Goal: Contribute content: Add original content to the website for others to see

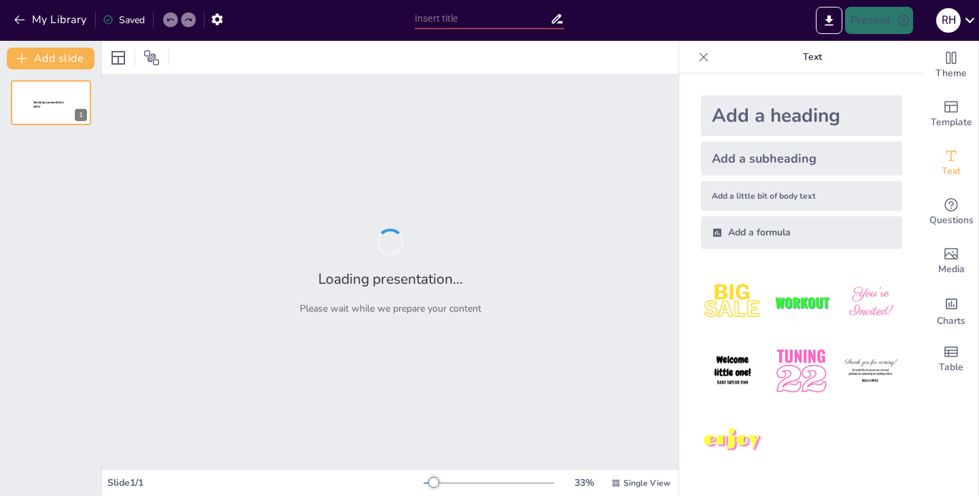
type input "Water Works: How It Shapes Our World"
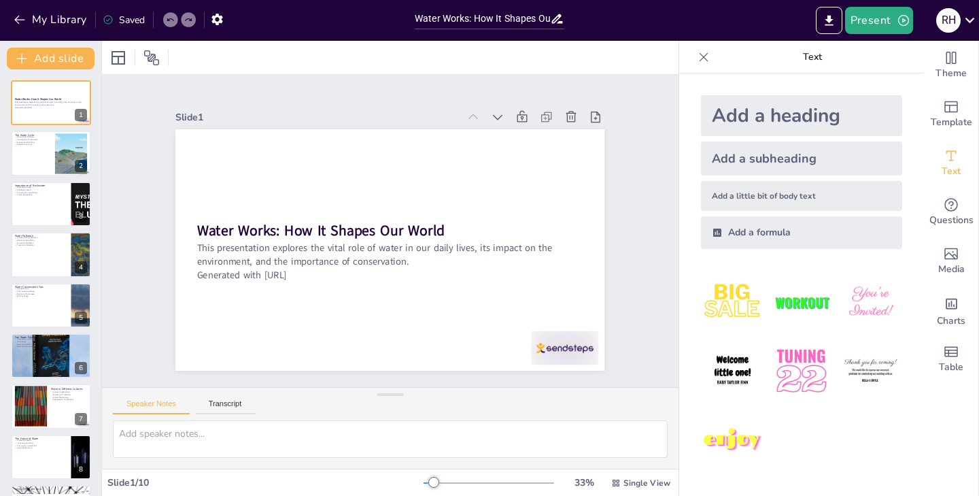
click at [759, 116] on div "Add a heading" at bounding box center [801, 115] width 201 height 41
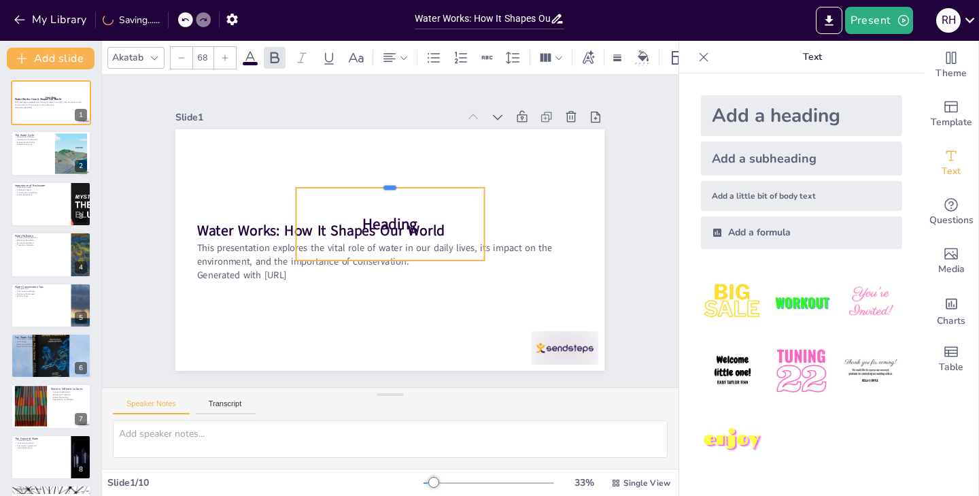
drag, startPoint x: 392, startPoint y: 232, endPoint x: 378, endPoint y: 159, distance: 74.1
click at [379, 177] on div at bounding box center [390, 182] width 188 height 11
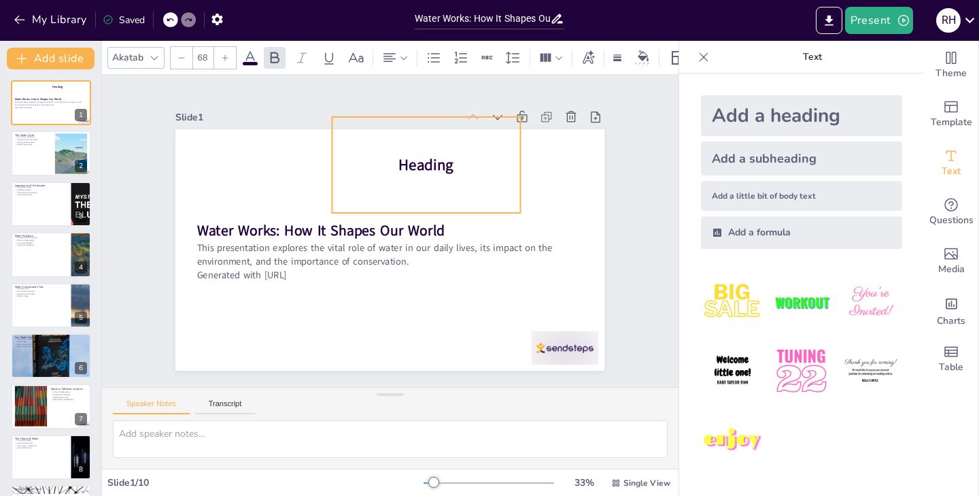
drag, startPoint x: 472, startPoint y: 206, endPoint x: 451, endPoint y: 173, distance: 38.5
click at [511, 156] on p "Heading" at bounding box center [426, 164] width 188 height 21
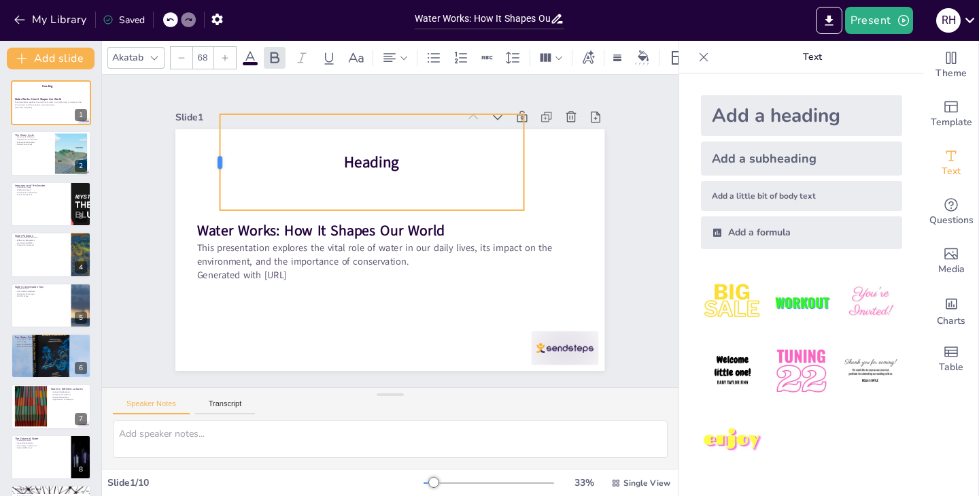
drag, startPoint x: 320, startPoint y: 158, endPoint x: 205, endPoint y: 172, distance: 116.4
click at [213, 172] on div at bounding box center [223, 144] width 21 height 97
click at [391, 161] on p "Heading" at bounding box center [379, 160] width 304 height 53
click at [390, 156] on span "Heading" at bounding box center [372, 162] width 55 height 21
drag, startPoint x: 390, startPoint y: 156, endPoint x: 377, endPoint y: 156, distance: 13.6
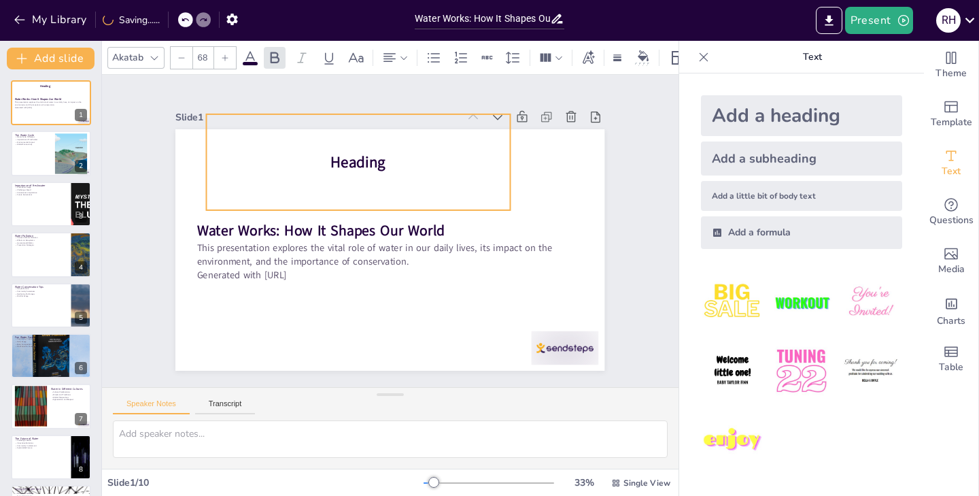
click at [377, 156] on span "Heading" at bounding box center [358, 162] width 55 height 21
click at [338, 156] on span "Heading" at bounding box center [366, 159] width 56 height 27
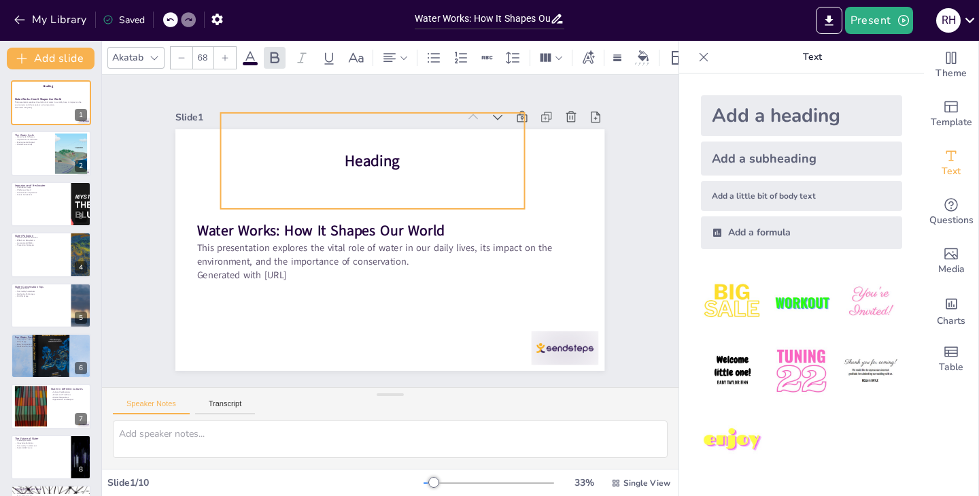
drag, startPoint x: 323, startPoint y: 158, endPoint x: 357, endPoint y: 156, distance: 34.0
click at [357, 156] on span "Heading" at bounding box center [372, 160] width 55 height 21
click at [379, 160] on span "Heading" at bounding box center [390, 160] width 55 height 21
click at [407, 153] on span "Heading" at bounding box center [390, 160] width 55 height 21
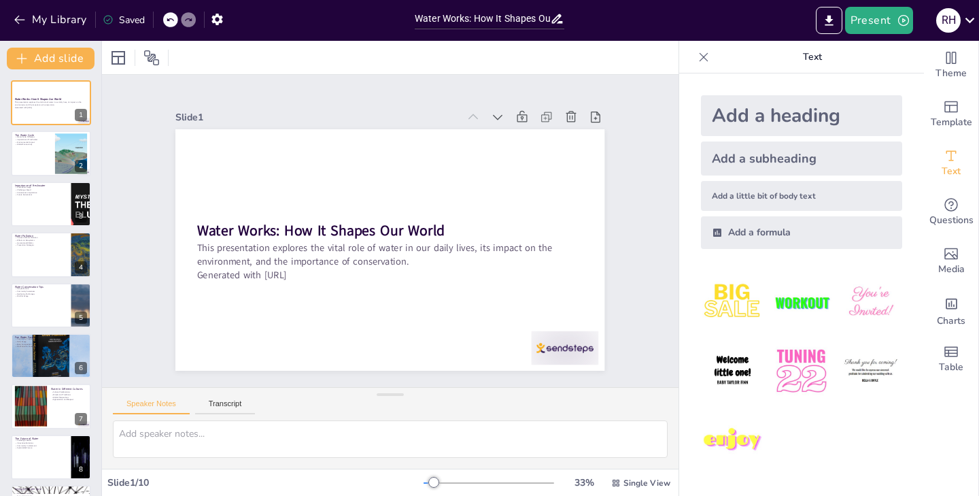
click at [737, 115] on div "Add a heading" at bounding box center [801, 115] width 201 height 41
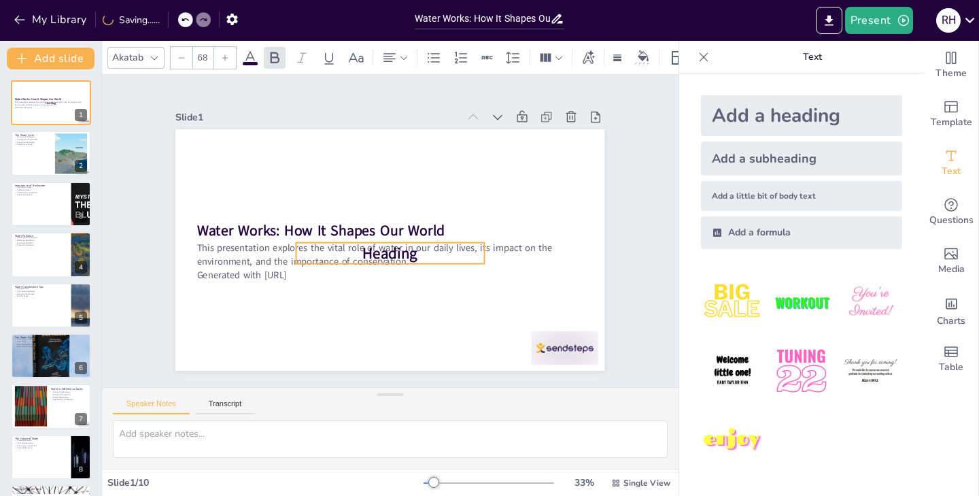
click at [430, 239] on p "Heading" at bounding box center [386, 253] width 188 height 60
click at [339, 236] on p "Heading" at bounding box center [388, 247] width 189 height 41
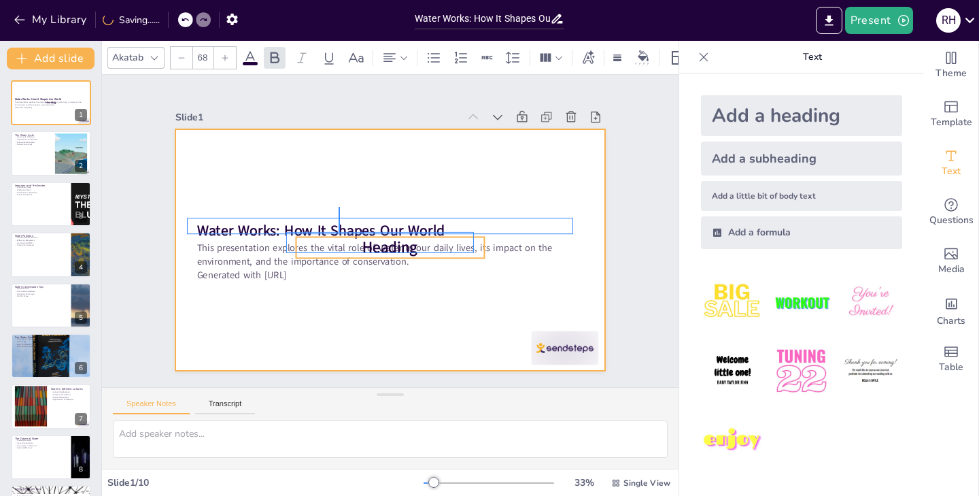
drag, startPoint x: 338, startPoint y: 232, endPoint x: 339, endPoint y: 206, distance: 26.5
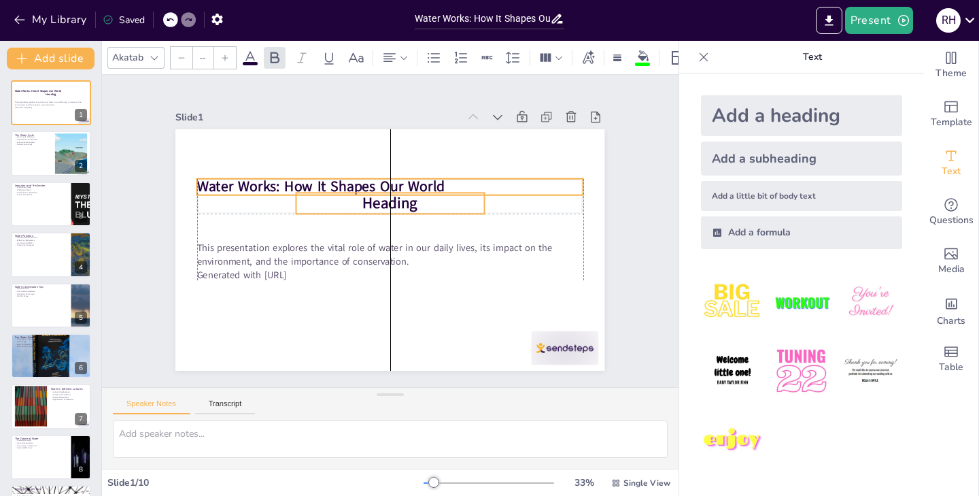
drag, startPoint x: 422, startPoint y: 239, endPoint x: 427, endPoint y: 196, distance: 43.8
click at [427, 196] on p "Heading" at bounding box center [390, 202] width 188 height 21
click at [413, 205] on p "Heading" at bounding box center [390, 203] width 188 height 21
type input "68"
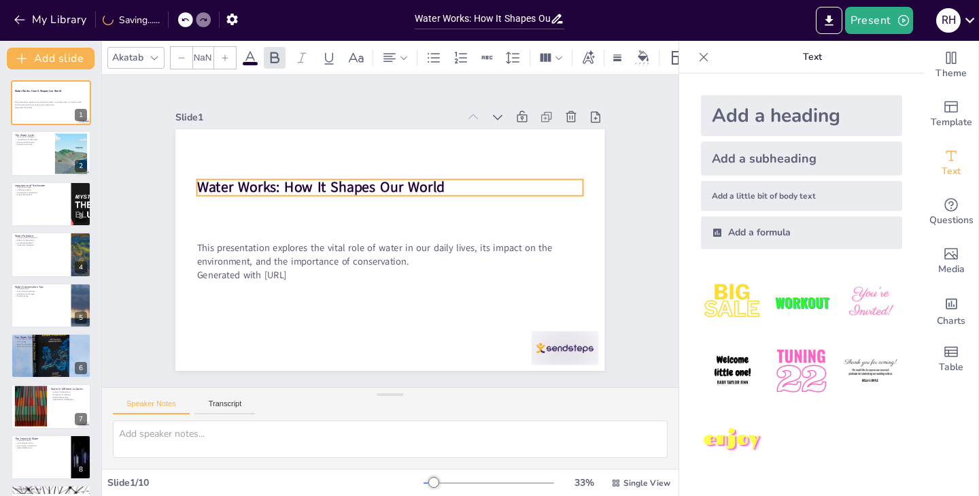
type input "48"
click at [368, 177] on strong "Water Works: How It Shapes Our World" at bounding box center [321, 187] width 248 height 20
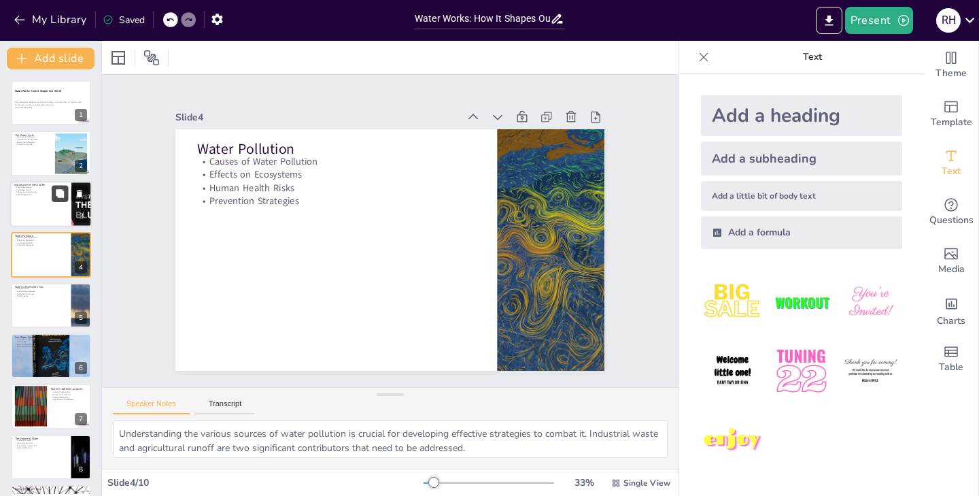
click at [65, 197] on button at bounding box center [60, 193] width 16 height 16
type textarea "Freshwater is used for various purposes, including drinking, sanitation, and ir…"
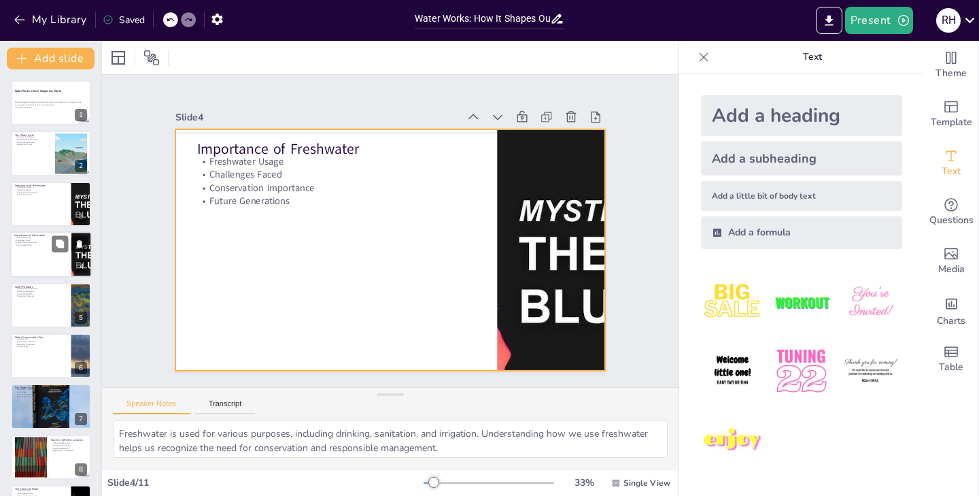
click at [60, 262] on div at bounding box center [51, 254] width 82 height 46
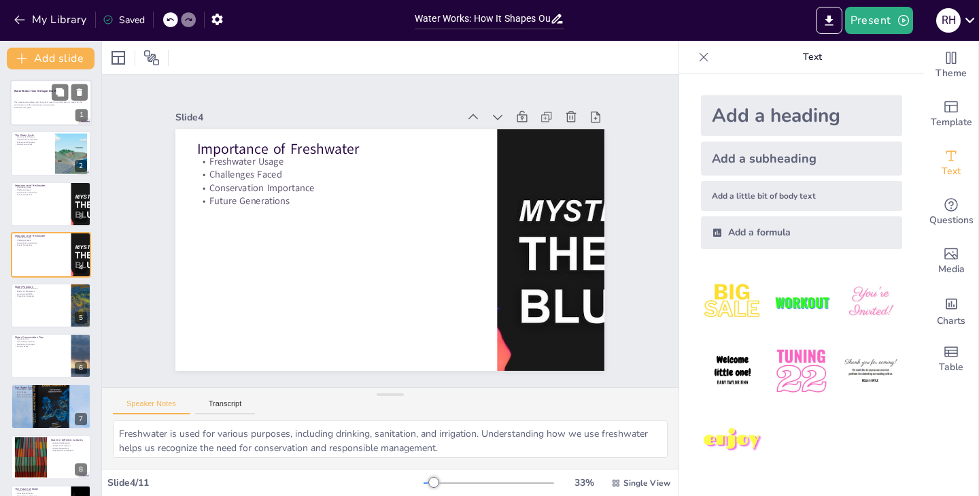
click at [62, 118] on div at bounding box center [51, 103] width 82 height 46
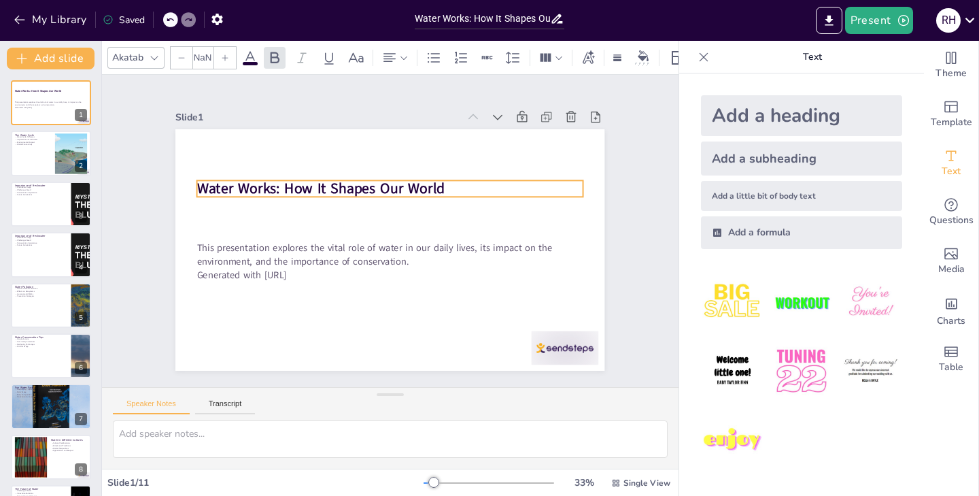
type input "48"
click at [444, 182] on strong "Water Works: How It Shapes Our World" at bounding box center [321, 189] width 248 height 20
click at [192, 175] on div at bounding box center [197, 180] width 11 height 11
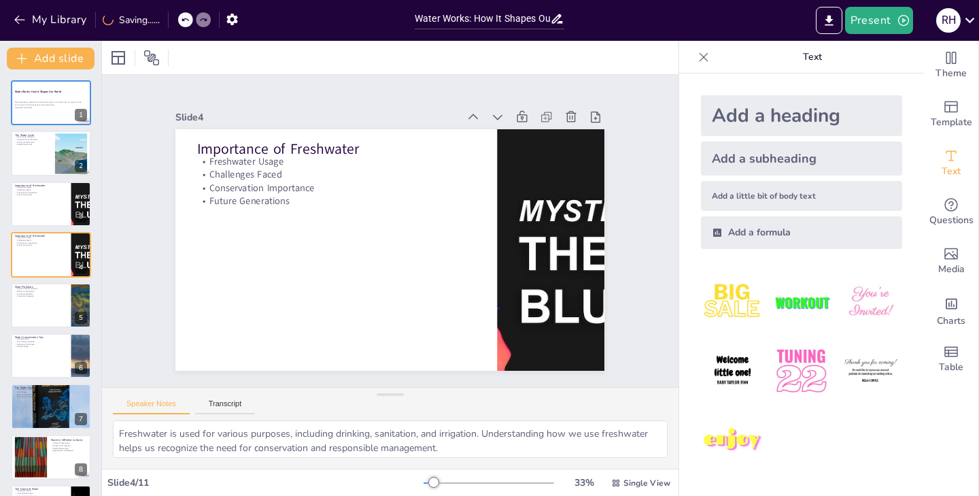
type textarea "Understanding the various sources of water pollution is crucial for developing …"
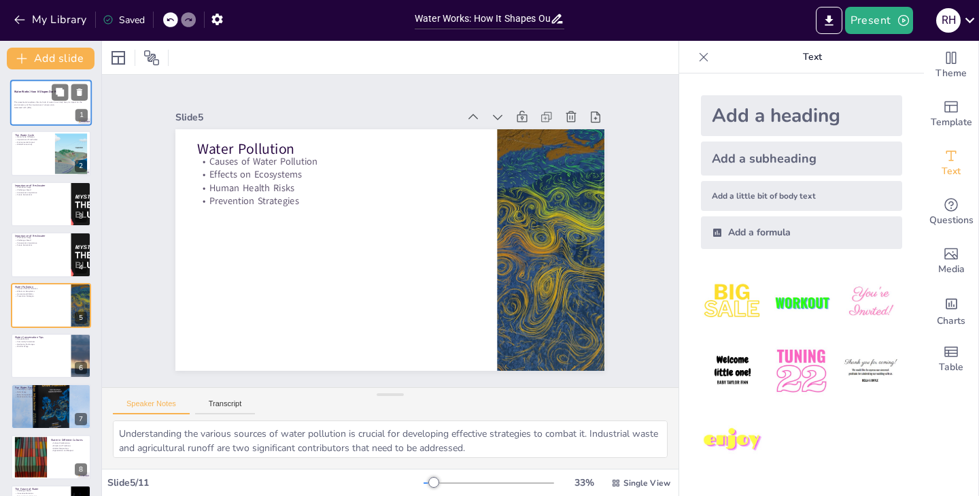
click at [65, 109] on div at bounding box center [51, 103] width 82 height 46
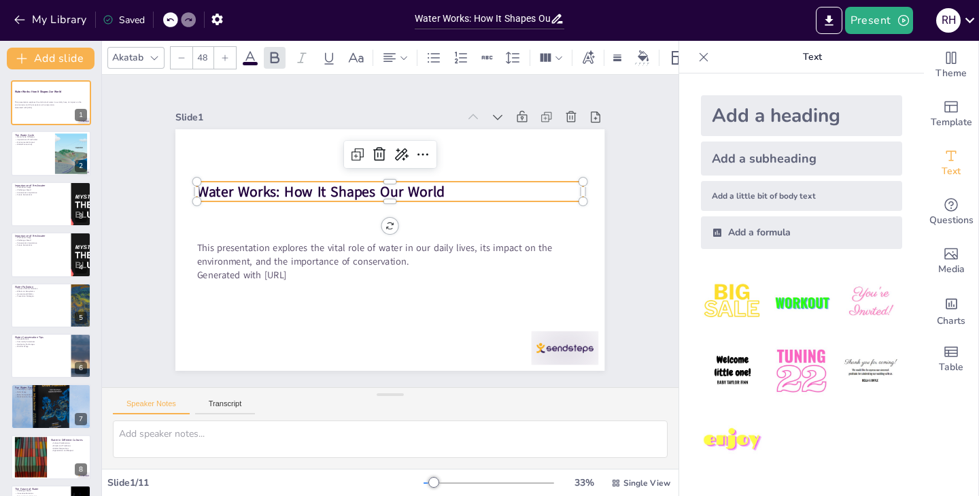
click at [202, 192] on strong "Water Works: How It Shapes Our World" at bounding box center [321, 191] width 248 height 20
type input "44.8"
drag, startPoint x: 191, startPoint y: 180, endPoint x: 217, endPoint y: 211, distance: 40.6
click at [217, 211] on div "Water Works: How It Shapes Our World This presentation explores the vital role …" at bounding box center [389, 249] width 429 height 241
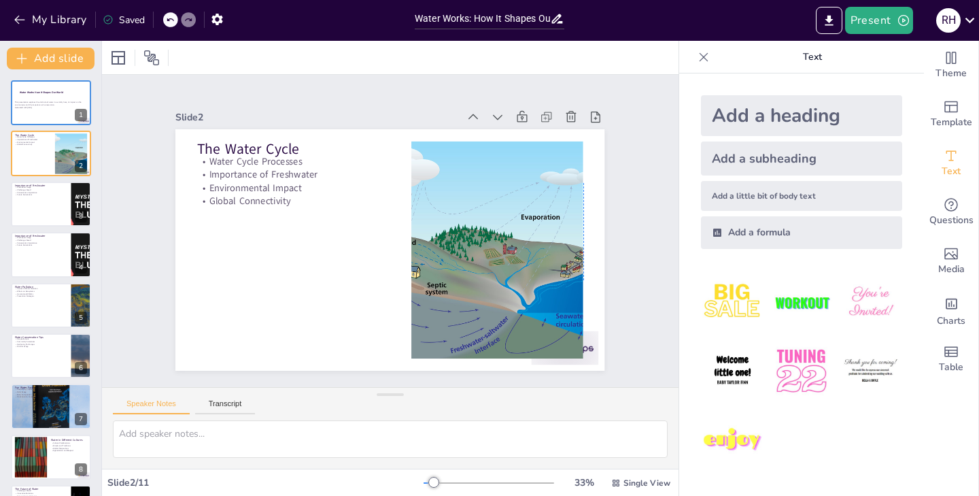
type textarea "The water cycle includes evaporation, condensation, and precipitation. Each pro…"
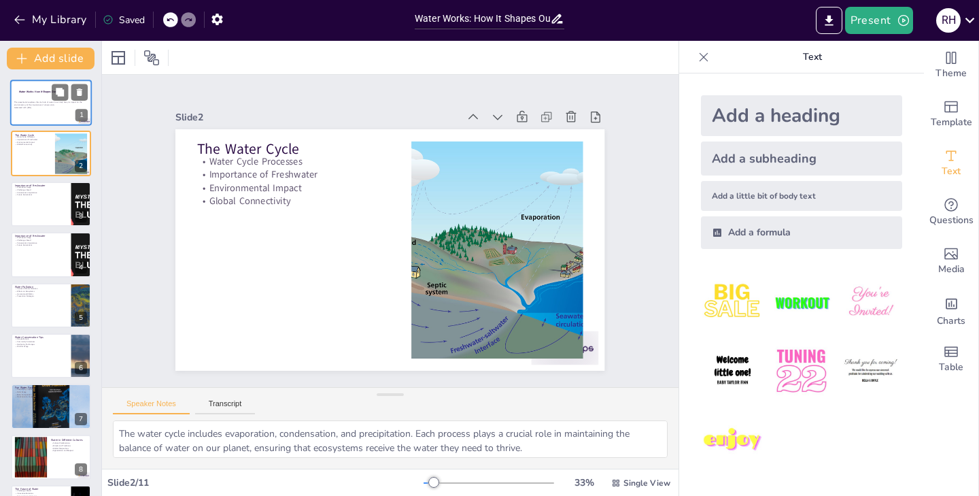
click at [28, 113] on div at bounding box center [51, 103] width 82 height 46
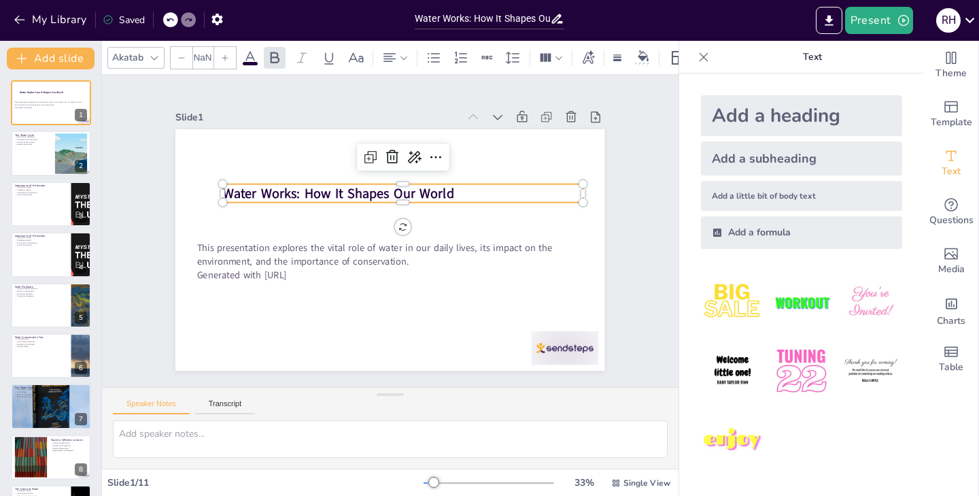
type input "44.8"
click at [451, 184] on strong "Water Works: How It Shapes Our World" at bounding box center [338, 193] width 231 height 18
drag, startPoint x: 213, startPoint y: 177, endPoint x: 213, endPoint y: 215, distance: 38.1
click at [213, 215] on div "Water Works: How It Shapes Our World This presentation explores the vital role …" at bounding box center [389, 249] width 429 height 241
click at [223, 173] on div at bounding box center [229, 167] width 12 height 12
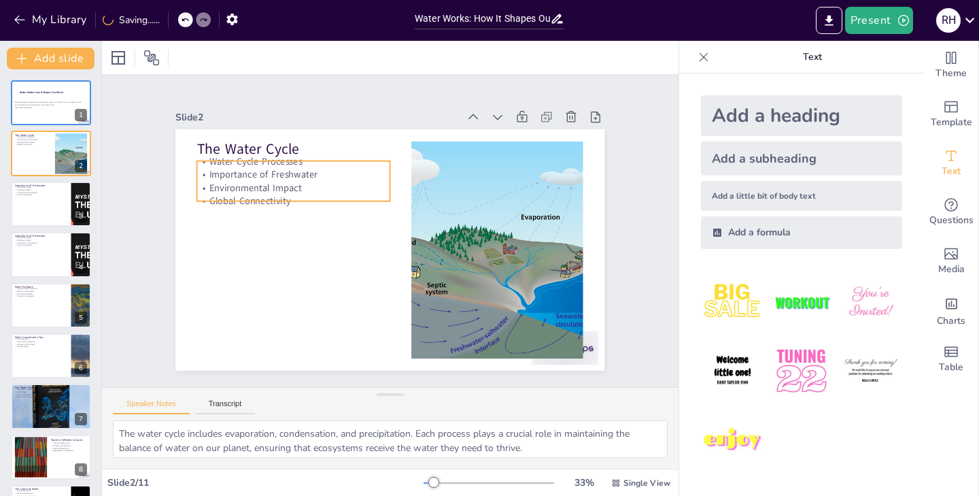
type textarea "Freshwater is used for various purposes, including drinking, sanitation, and ir…"
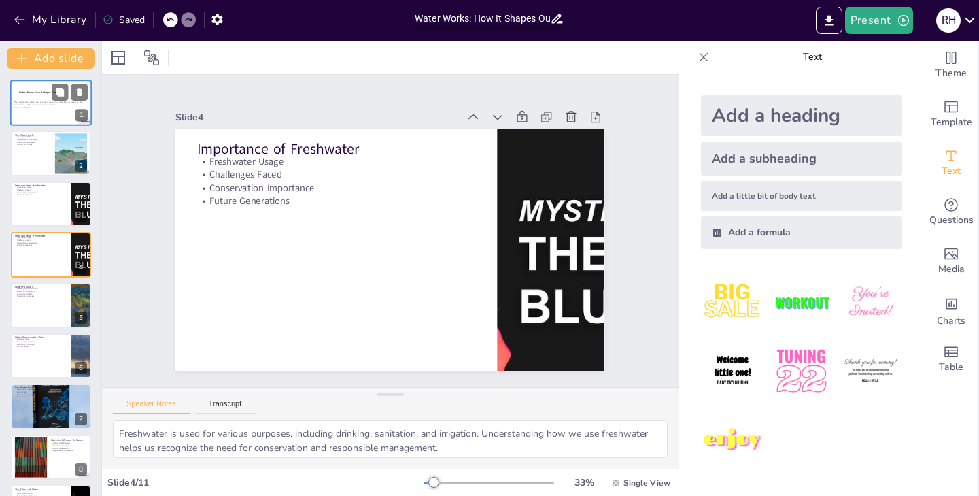
click at [47, 101] on p "This presentation explores the vital role of water in our daily lives, its impa…" at bounding box center [50, 103] width 73 height 5
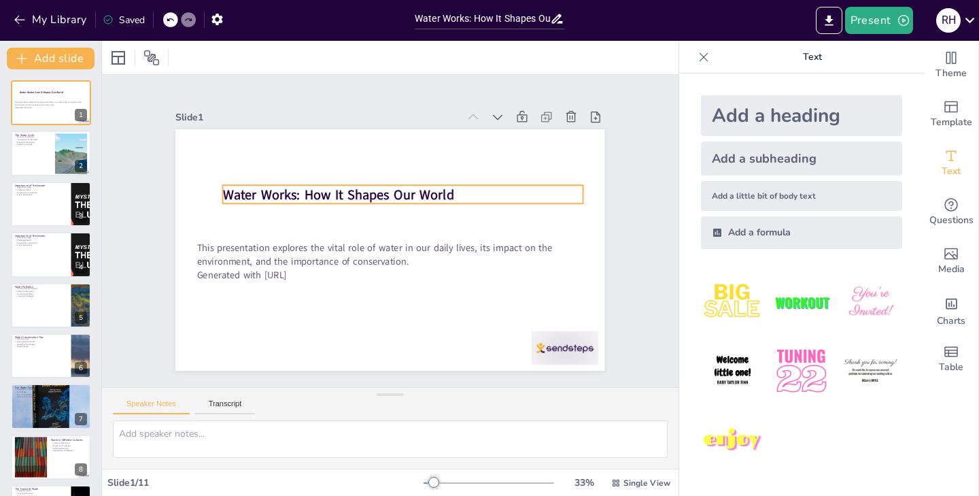
click at [247, 185] on strong "Water Works: How It Shapes Our World" at bounding box center [343, 189] width 232 height 42
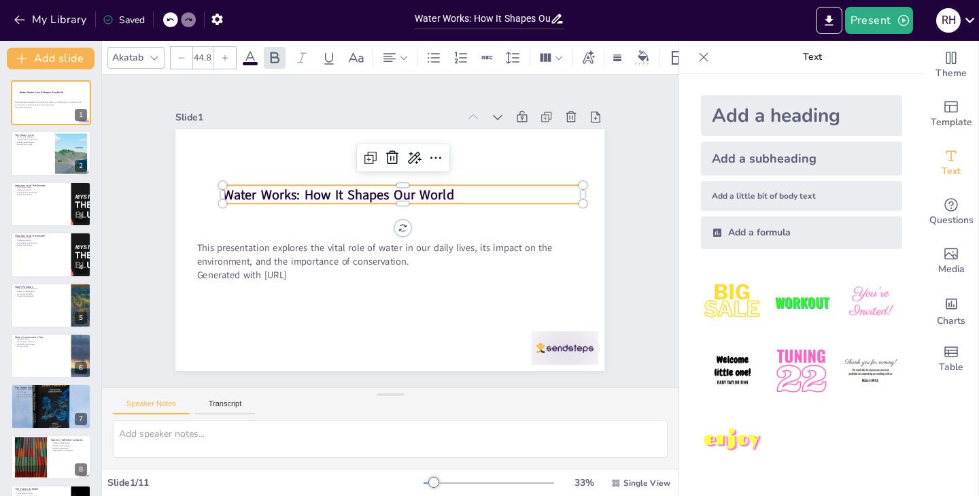
click at [350, 194] on strong "Water Works: How It Shapes Our World" at bounding box center [338, 194] width 231 height 18
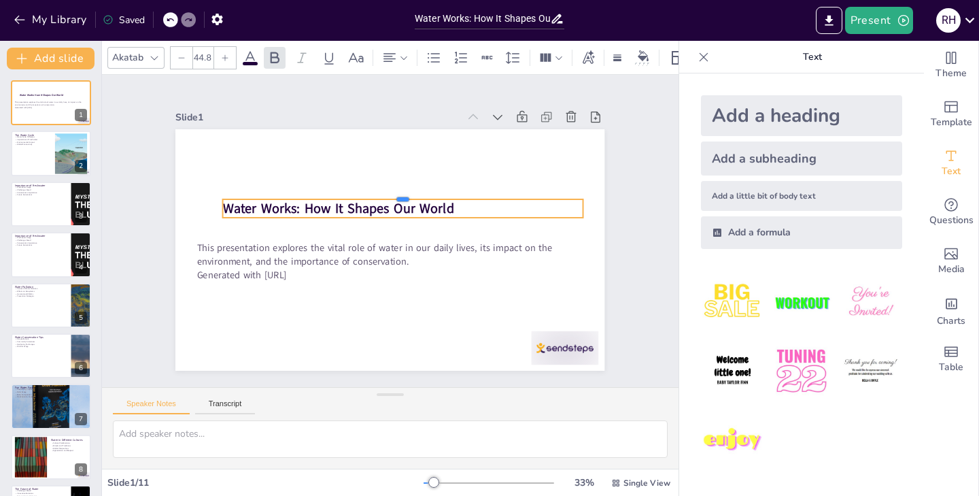
drag, startPoint x: 473, startPoint y: 179, endPoint x: 473, endPoint y: 196, distance: 17.0
click at [473, 196] on div "Water Works: How It Shapes Our World This presentation explores the vital role …" at bounding box center [389, 249] width 429 height 241
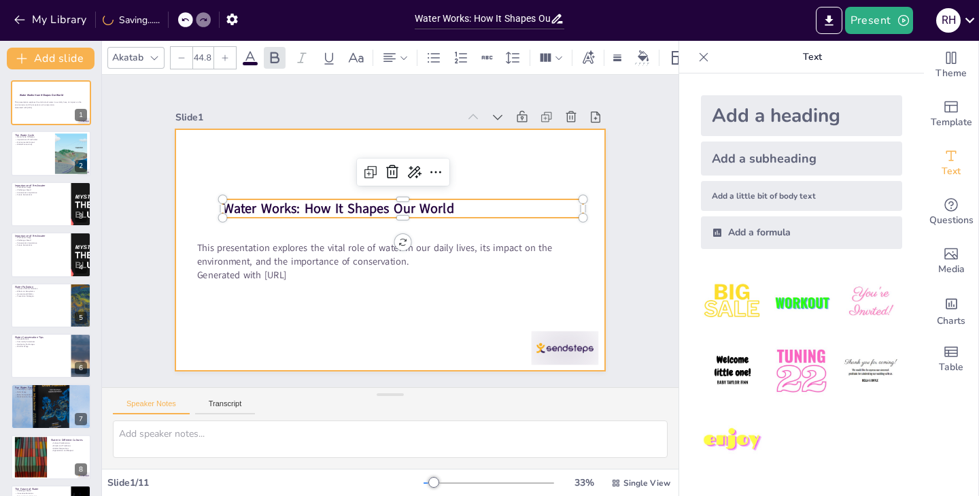
click at [472, 186] on div at bounding box center [388, 249] width 452 height 285
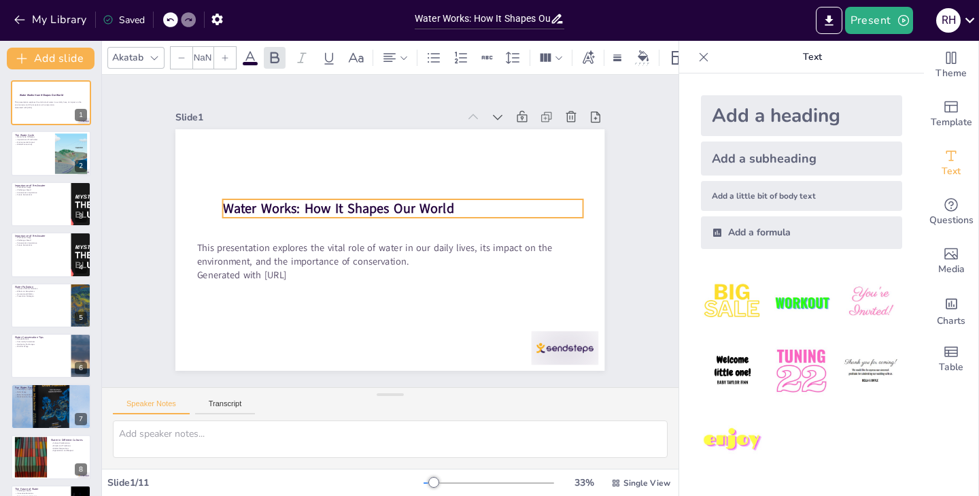
type input "44.8"
click at [464, 204] on p "Water Works: How It Shapes Our World" at bounding box center [405, 210] width 360 height 56
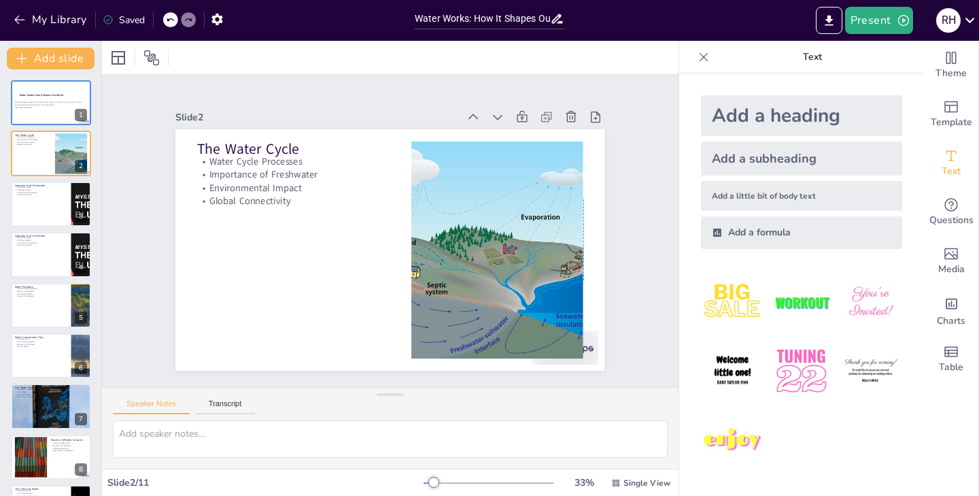
type textarea "The water cycle includes evaporation, condensation, and precipitation. Each pro…"
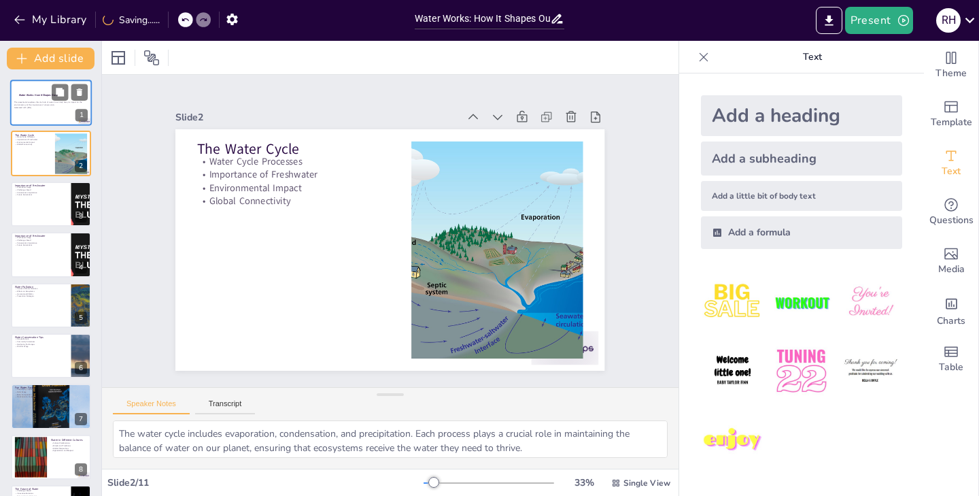
click at [57, 109] on div at bounding box center [51, 103] width 82 height 46
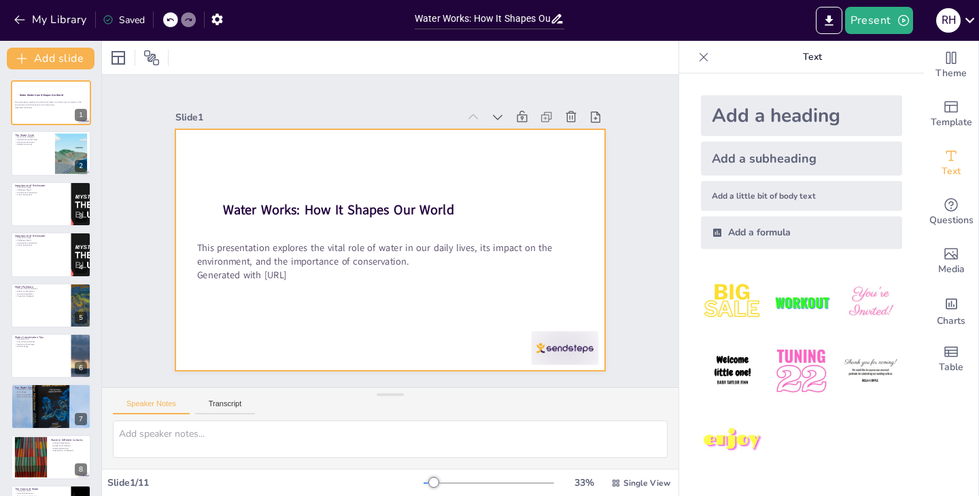
click at [467, 157] on div at bounding box center [388, 249] width 452 height 285
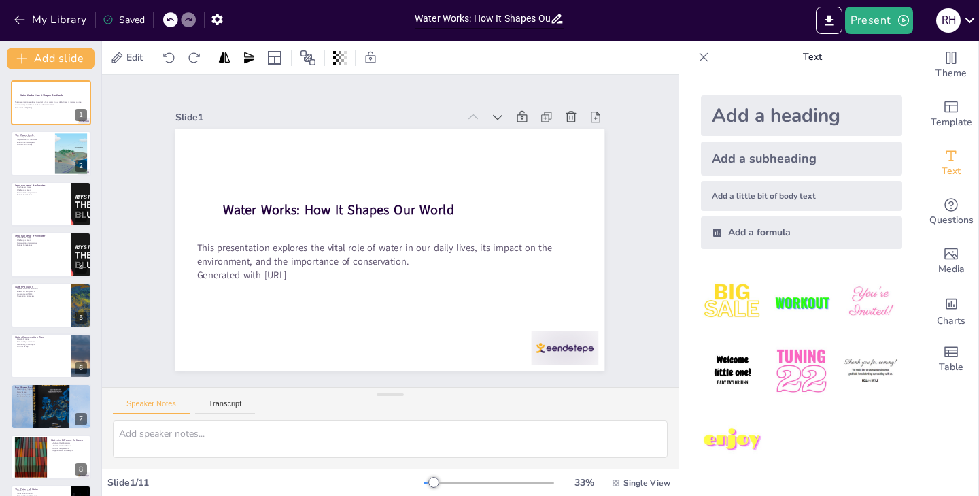
click at [765, 116] on div "Add a heading" at bounding box center [801, 115] width 201 height 41
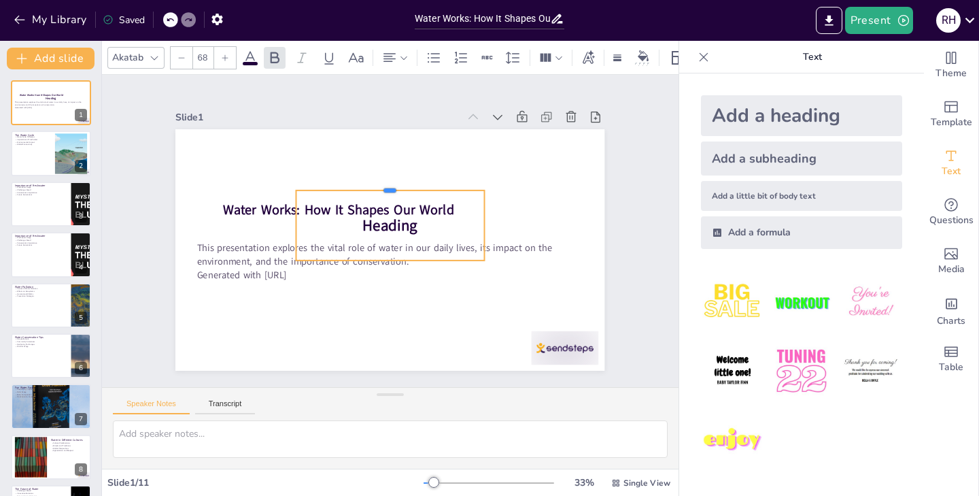
drag, startPoint x: 295, startPoint y: 233, endPoint x: 297, endPoint y: 184, distance: 49.0
click at [297, 184] on div at bounding box center [390, 184] width 188 height 11
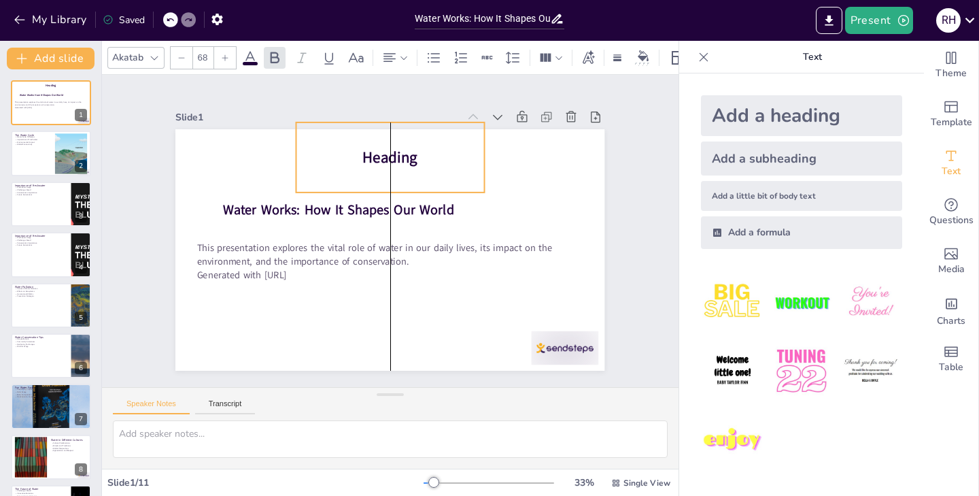
drag, startPoint x: 380, startPoint y: 252, endPoint x: 378, endPoint y: 184, distance: 68.0
click at [378, 184] on div "Heading" at bounding box center [390, 157] width 188 height 70
click at [407, 152] on span "Heading" at bounding box center [390, 157] width 55 height 21
click at [370, 152] on span "Heading" at bounding box center [398, 158] width 56 height 27
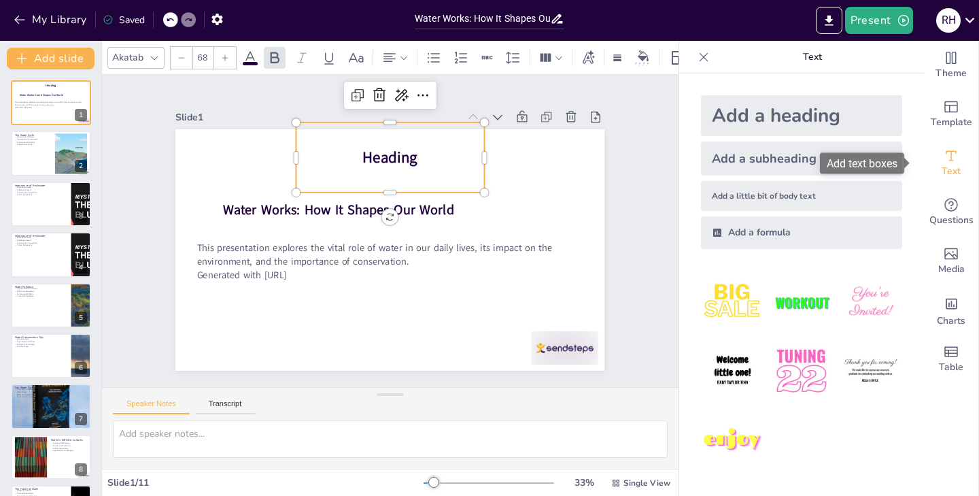
click at [943, 156] on icon "Add text boxes" at bounding box center [951, 155] width 16 height 16
click at [428, 153] on p "Heading" at bounding box center [390, 157] width 188 height 21
click at [408, 152] on span "Heading" at bounding box center [398, 158] width 56 height 27
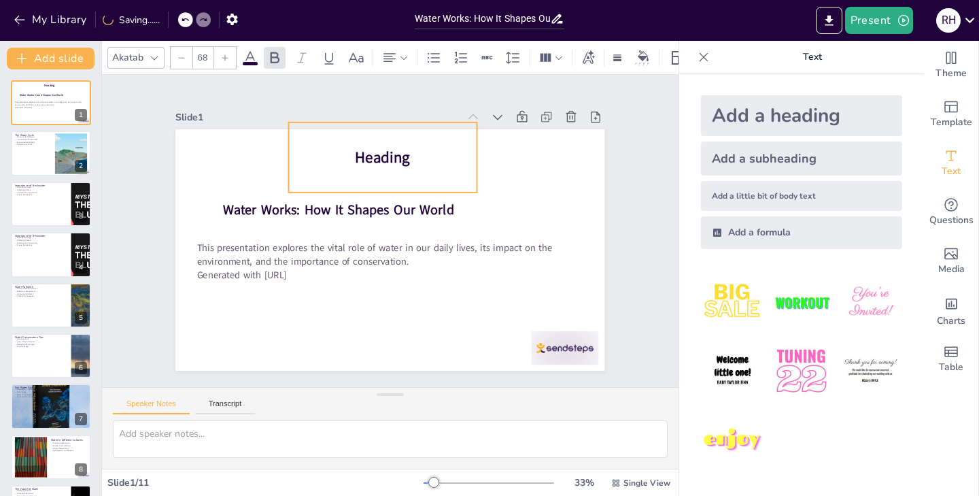
drag, startPoint x: 408, startPoint y: 152, endPoint x: 400, endPoint y: 152, distance: 7.5
click at [400, 152] on span "Heading" at bounding box center [398, 157] width 58 height 32
click at [405, 153] on p "Heading" at bounding box center [390, 157] width 189 height 41
click at [402, 152] on p "Heading" at bounding box center [383, 157] width 188 height 21
click at [401, 153] on span "Heading" at bounding box center [390, 156] width 56 height 27
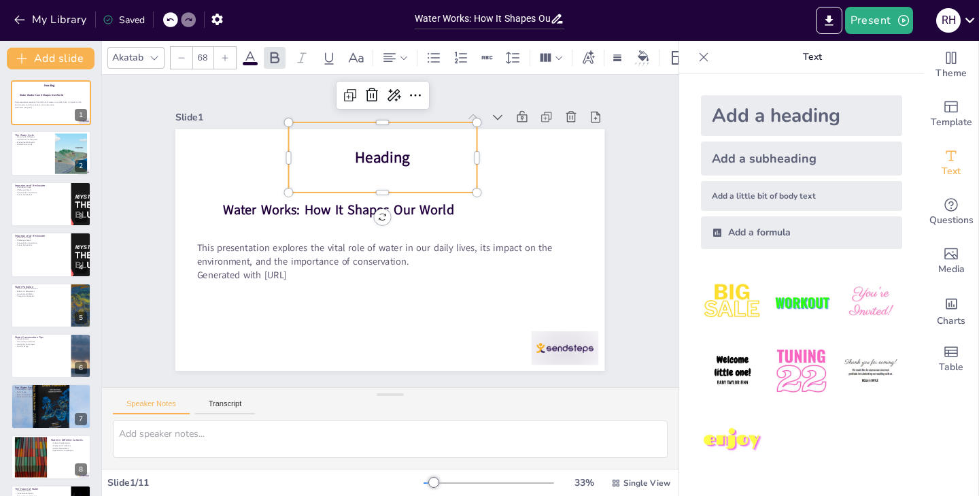
click at [355, 154] on span "Heading" at bounding box center [382, 157] width 55 height 21
drag, startPoint x: 347, startPoint y: 152, endPoint x: 370, endPoint y: 151, distance: 23.2
click at [376, 151] on span "Heading" at bounding box center [403, 155] width 55 height 21
click at [423, 148] on p "Heading" at bounding box center [403, 155] width 188 height 21
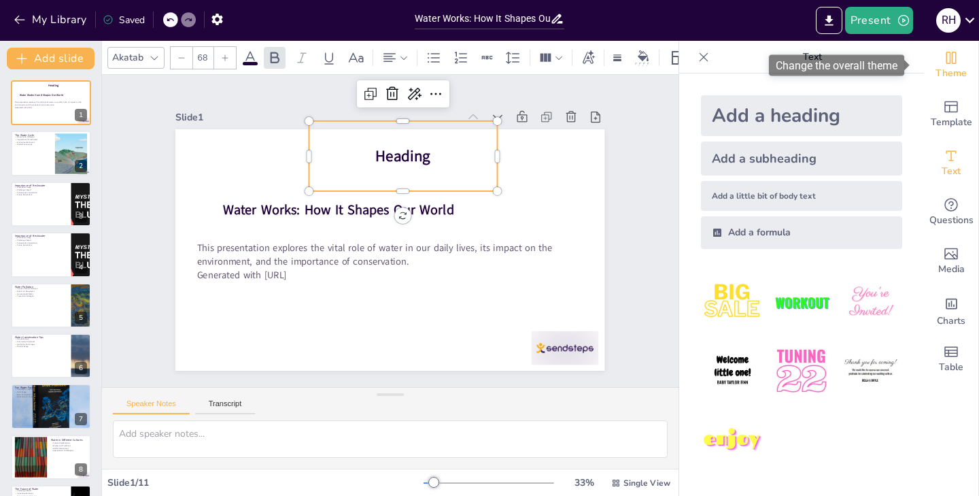
click at [943, 62] on icon "Change the overall theme" at bounding box center [951, 58] width 16 height 16
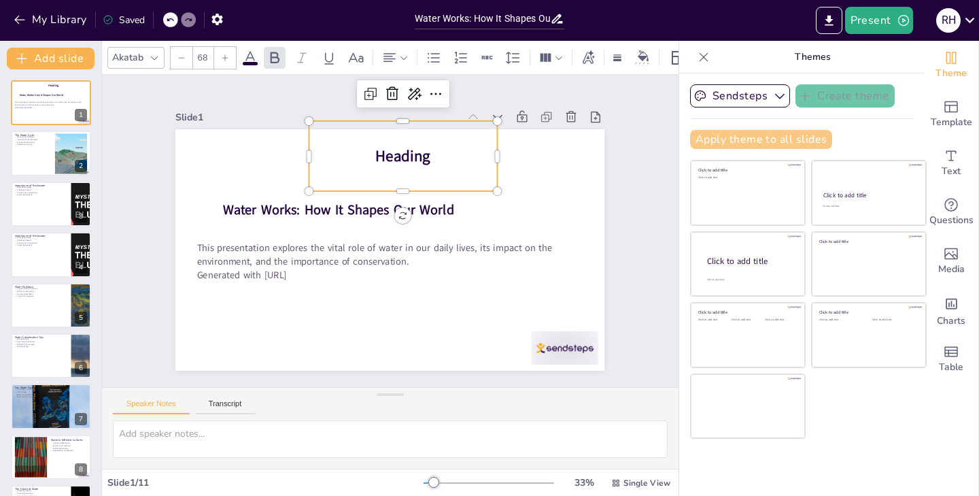
click at [793, 141] on button "Apply theme to all slides" at bounding box center [761, 139] width 142 height 19
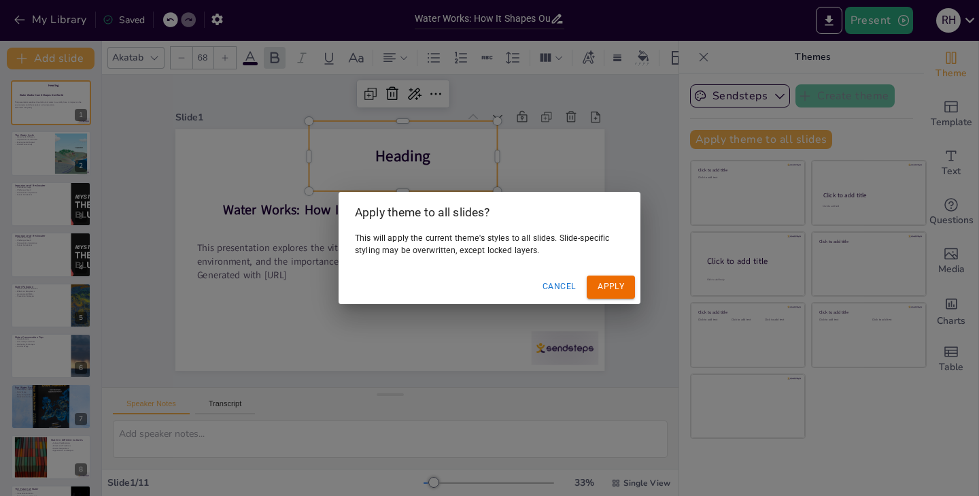
click at [558, 288] on button "Cancel" at bounding box center [559, 286] width 44 height 22
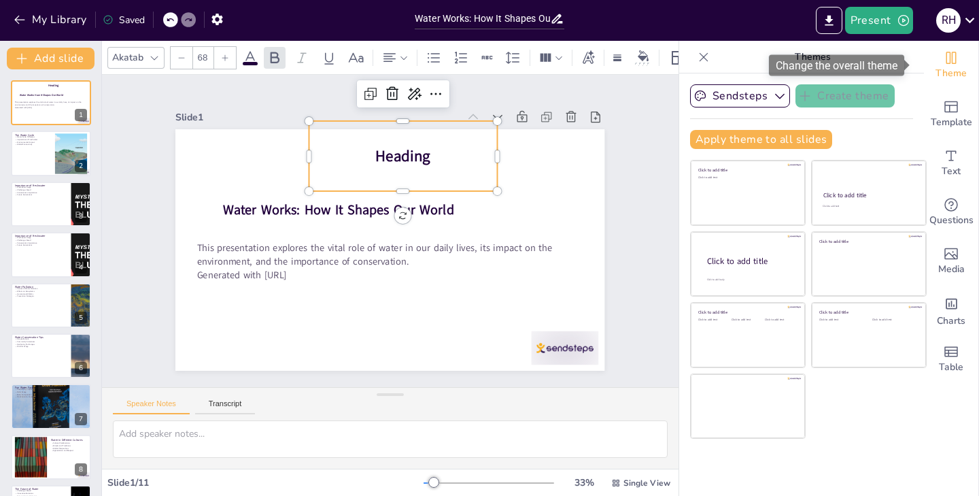
click at [946, 63] on icon "Change the overall theme" at bounding box center [951, 58] width 10 height 12
click at [438, 157] on p "Heading" at bounding box center [403, 155] width 188 height 21
click at [417, 156] on span "Heading" at bounding box center [403, 155] width 55 height 21
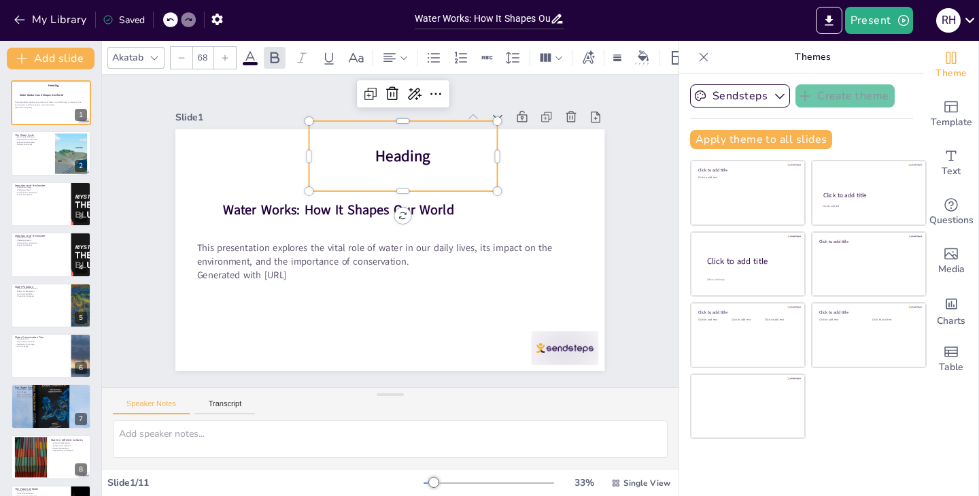
click at [419, 152] on span "Heading" at bounding box center [411, 158] width 56 height 27
click at [419, 153] on span "Heading" at bounding box center [411, 158] width 56 height 27
click at [946, 160] on icon "Add text boxes" at bounding box center [951, 155] width 10 height 10
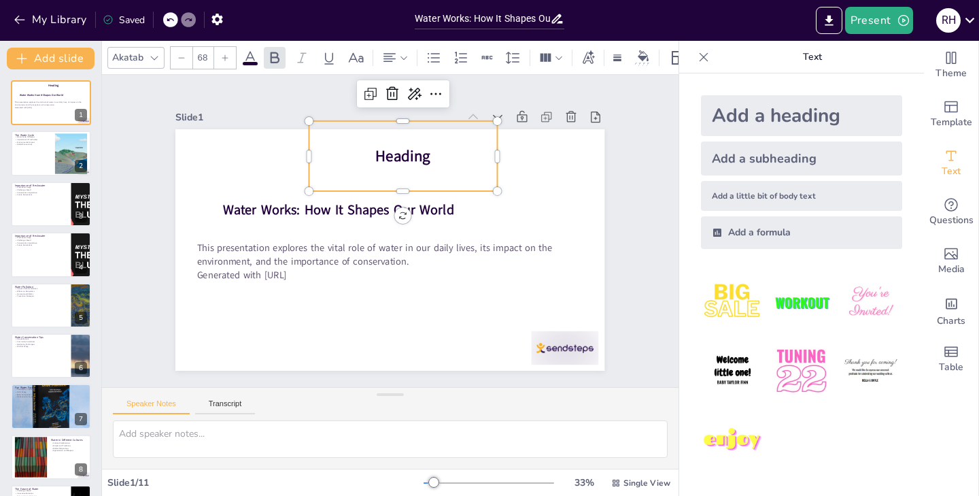
click at [376, 150] on span "Heading" at bounding box center [403, 155] width 55 height 21
click at [389, 150] on span "Heading" at bounding box center [418, 160] width 58 height 32
click at [419, 152] on span "Heading" at bounding box center [411, 158] width 56 height 27
click at [418, 152] on span "Heading" at bounding box center [403, 155] width 55 height 21
